Goal: Task Accomplishment & Management: Use online tool/utility

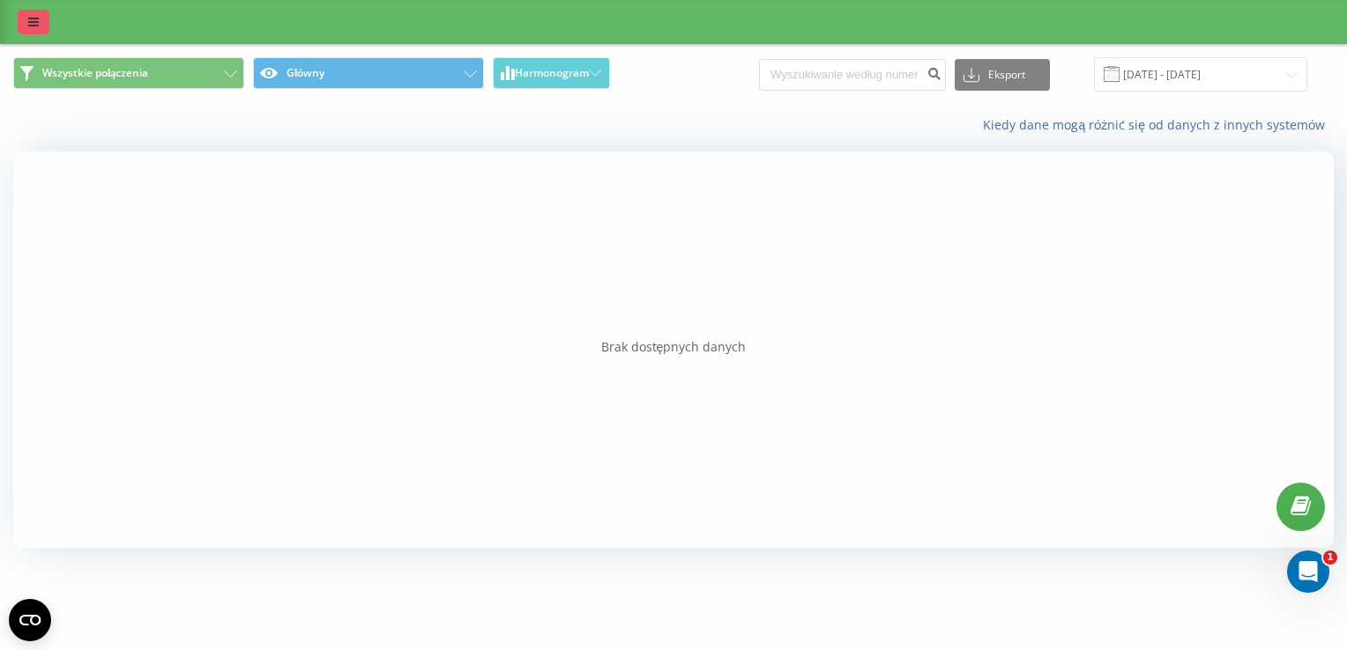
click at [25, 26] on link at bounding box center [34, 22] width 32 height 25
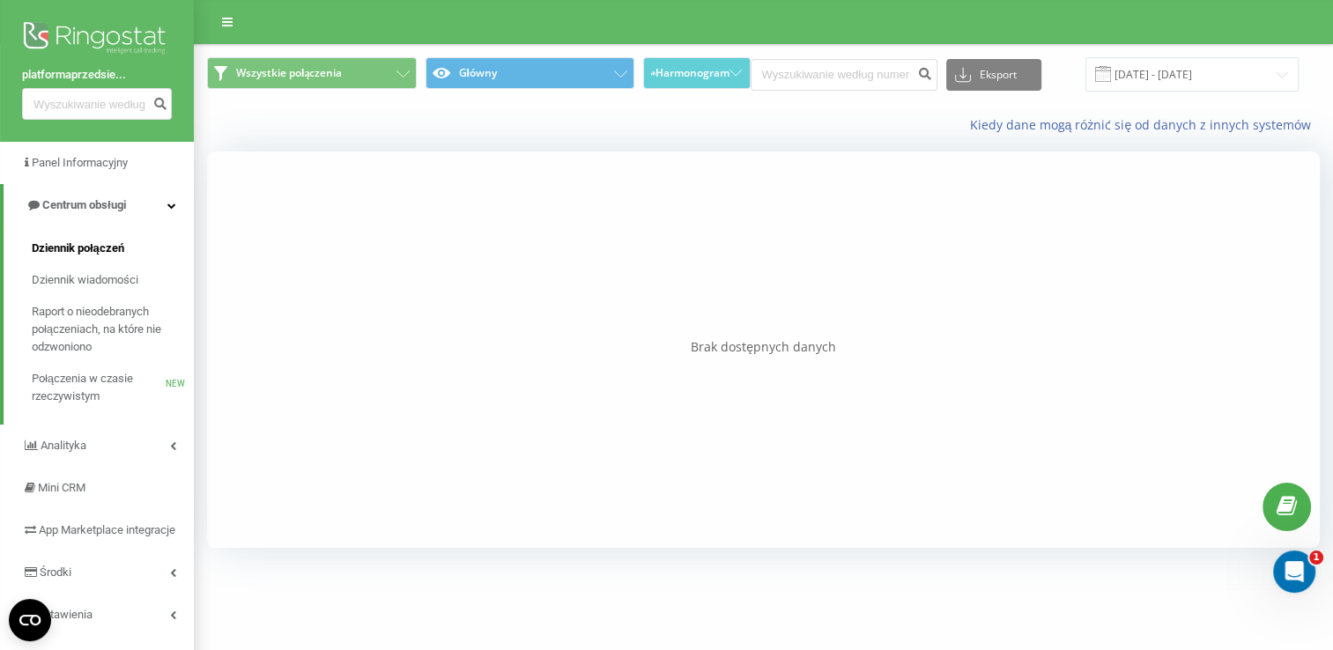
click at [83, 243] on span "Dziennik połączeń" at bounding box center [78, 249] width 93 height 18
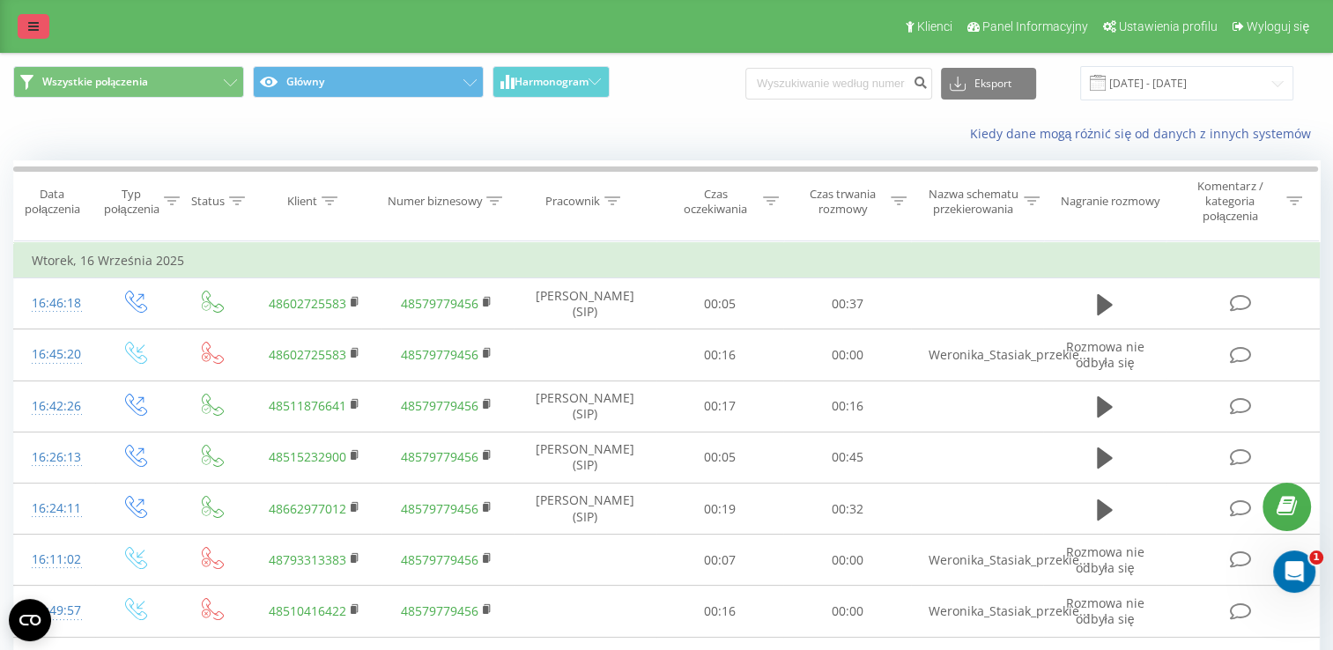
click at [21, 23] on link at bounding box center [34, 26] width 32 height 25
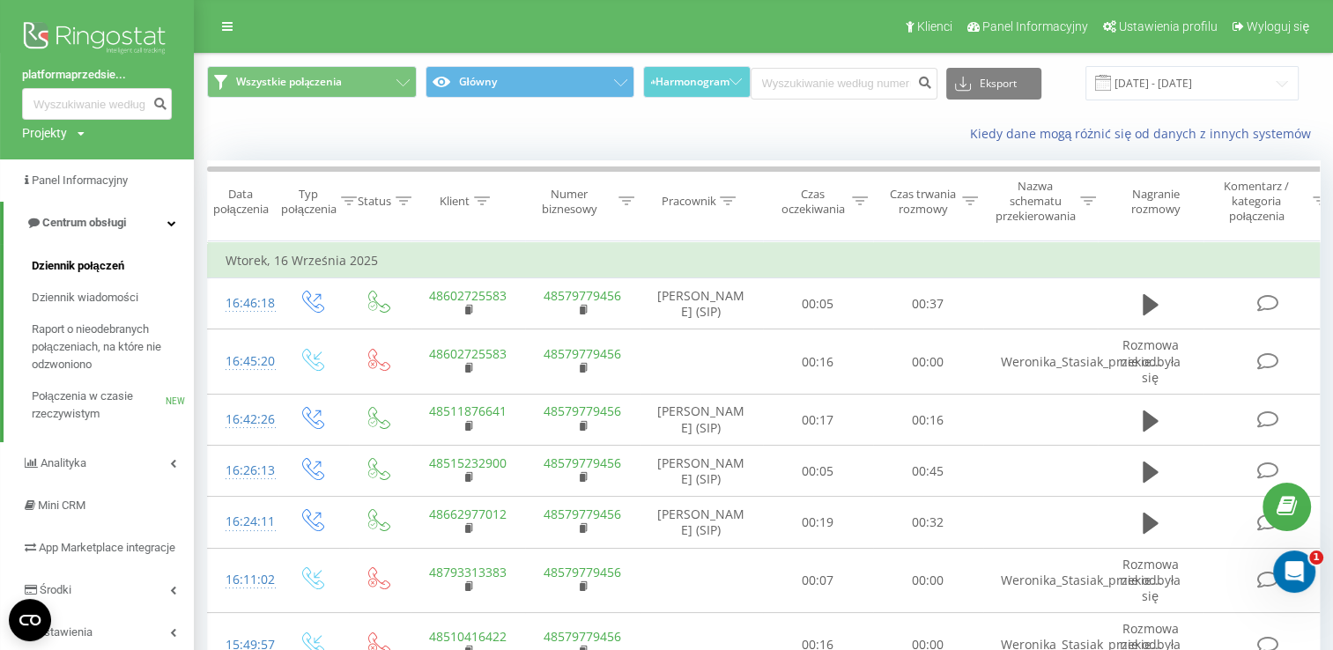
click at [95, 269] on span "Dziennik połączeń" at bounding box center [78, 266] width 93 height 18
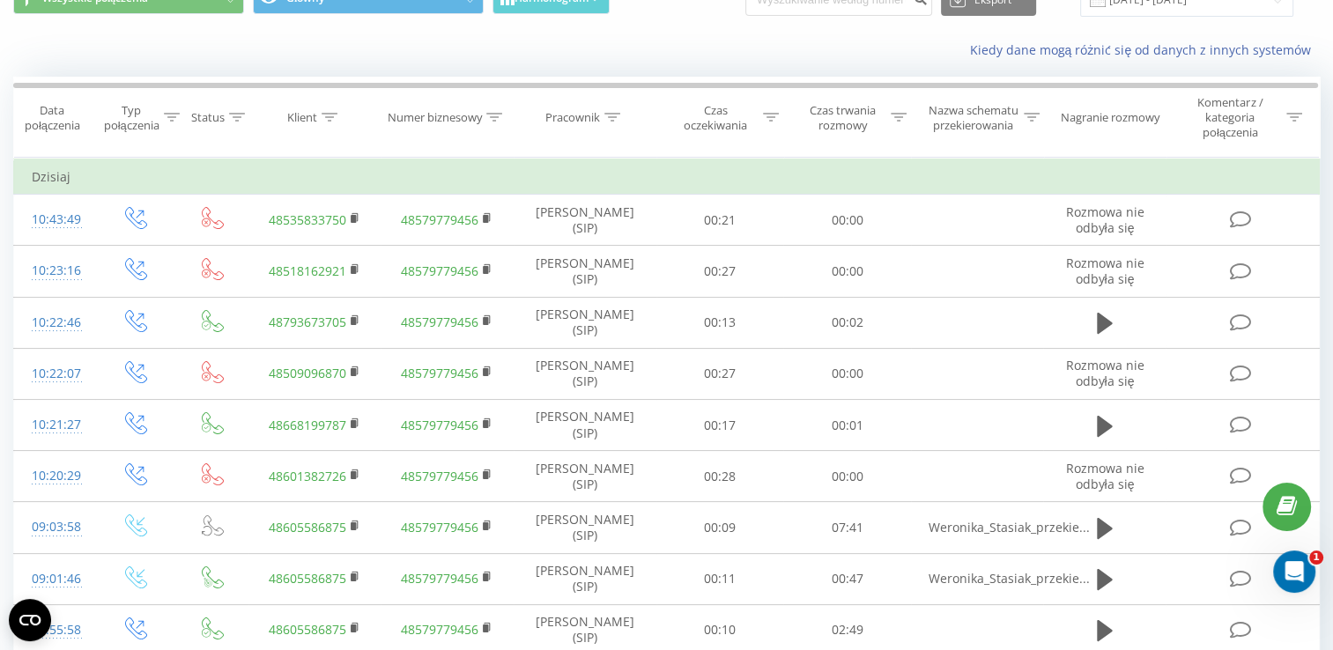
scroll to position [78, 0]
